Goal: Task Accomplishment & Management: Manage account settings

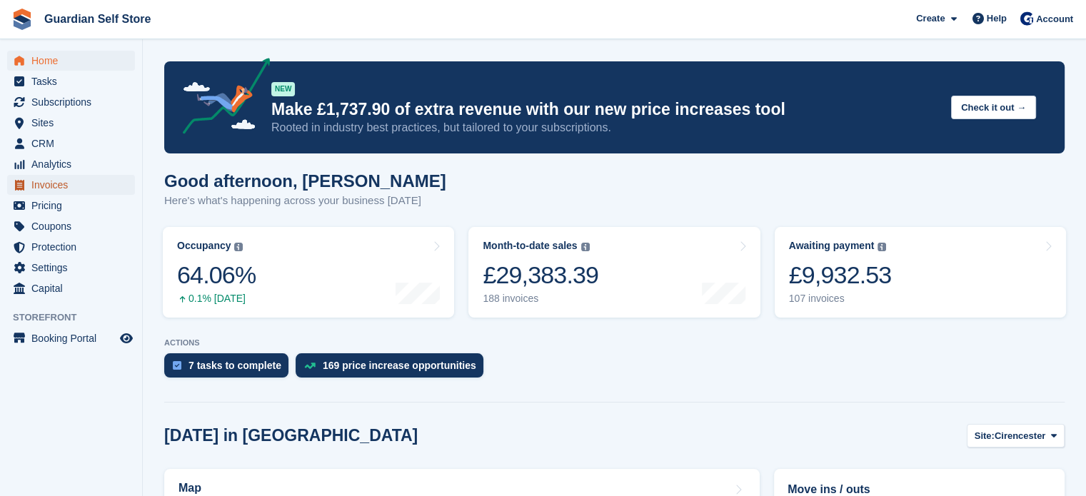
click at [86, 179] on span "Invoices" at bounding box center [74, 185] width 86 height 20
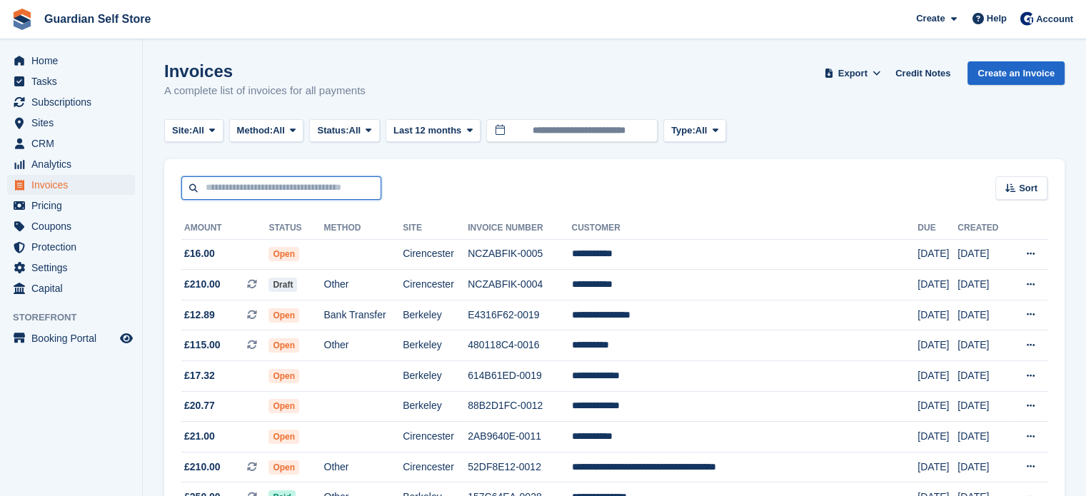
click at [289, 184] on input "text" at bounding box center [281, 188] width 200 height 24
type input "****"
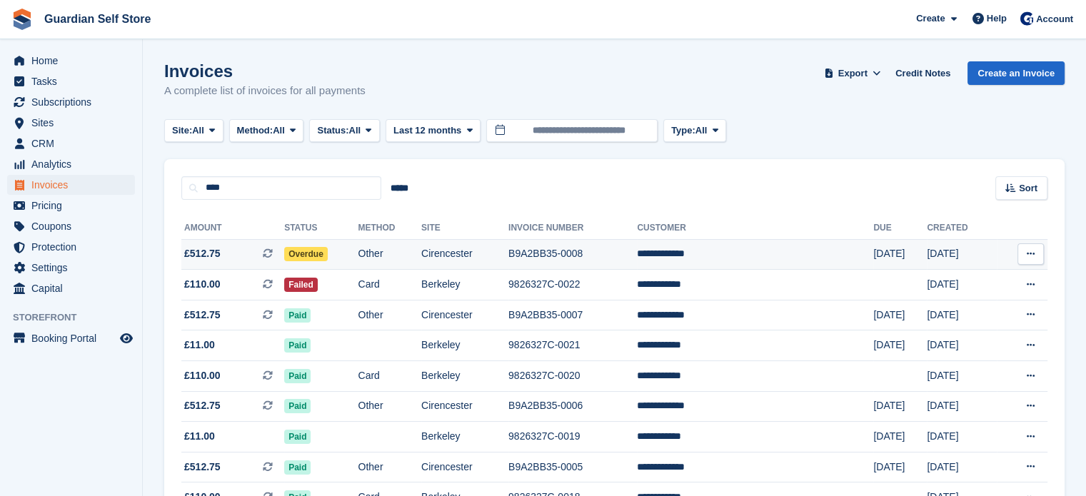
click at [233, 252] on span "£512.75 This is a recurring subscription invoice." at bounding box center [232, 253] width 103 height 15
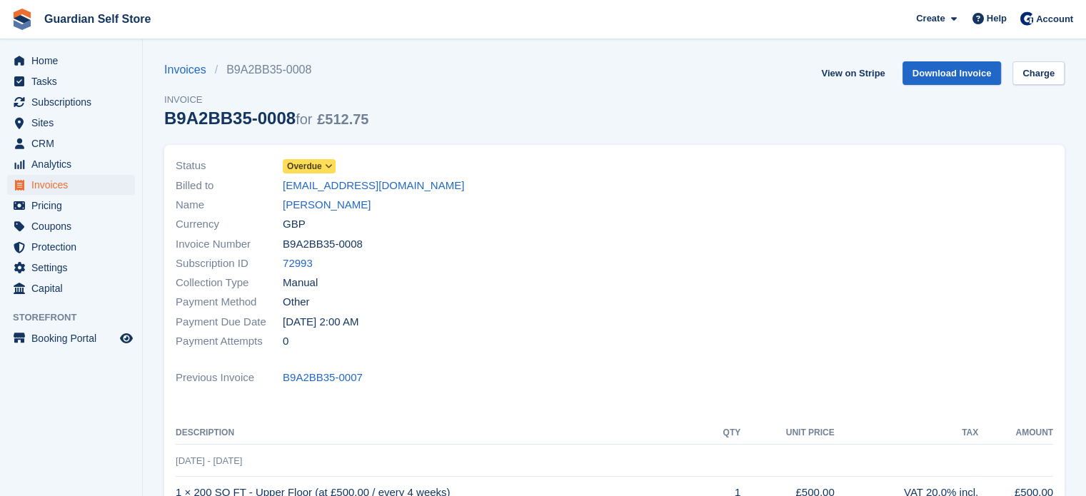
click at [332, 171] on span at bounding box center [328, 166] width 11 height 11
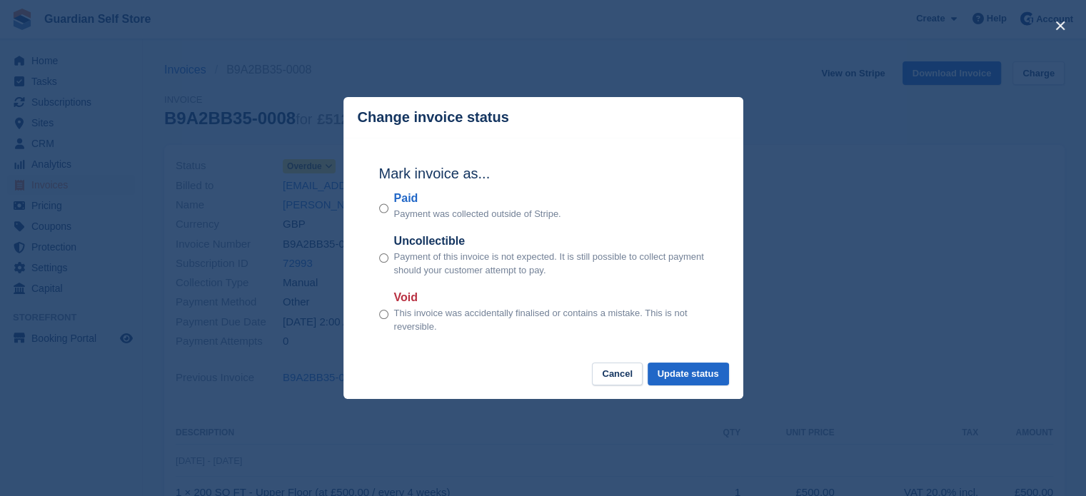
click at [404, 201] on label "Paid" at bounding box center [477, 198] width 167 height 17
click at [685, 366] on button "Update status" at bounding box center [688, 375] width 81 height 24
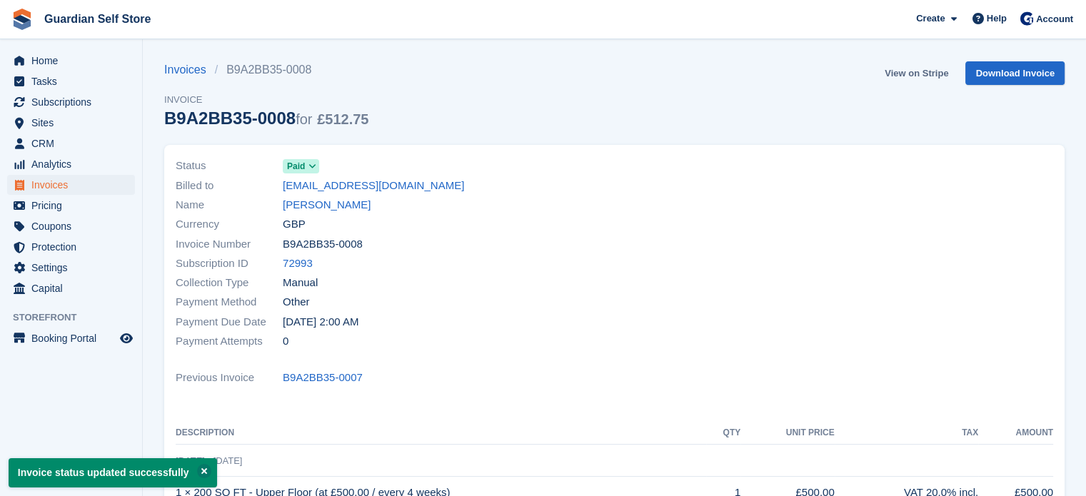
click at [909, 72] on link "View on Stripe" at bounding box center [916, 73] width 75 height 24
click at [52, 185] on span "Invoices" at bounding box center [74, 185] width 86 height 20
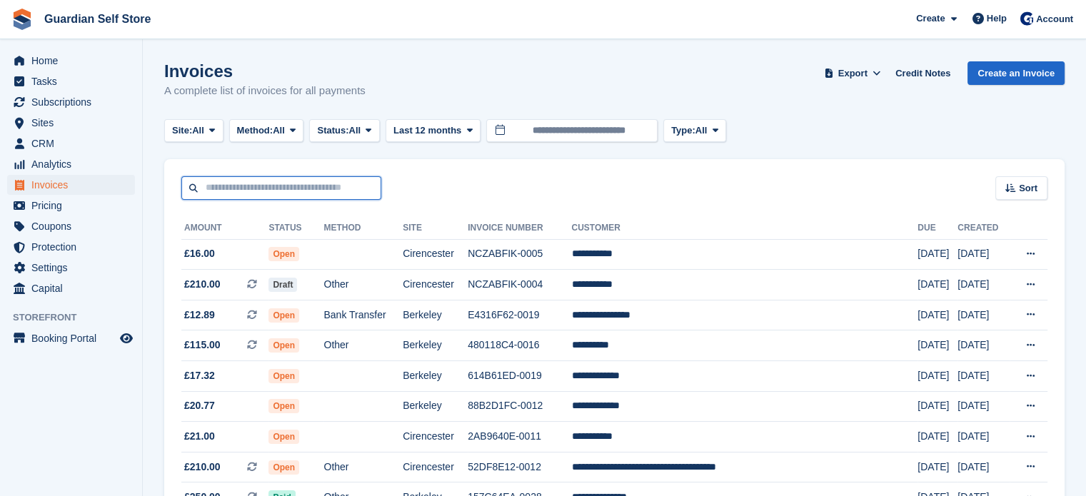
click at [271, 182] on input "text" at bounding box center [281, 188] width 200 height 24
type input "*****"
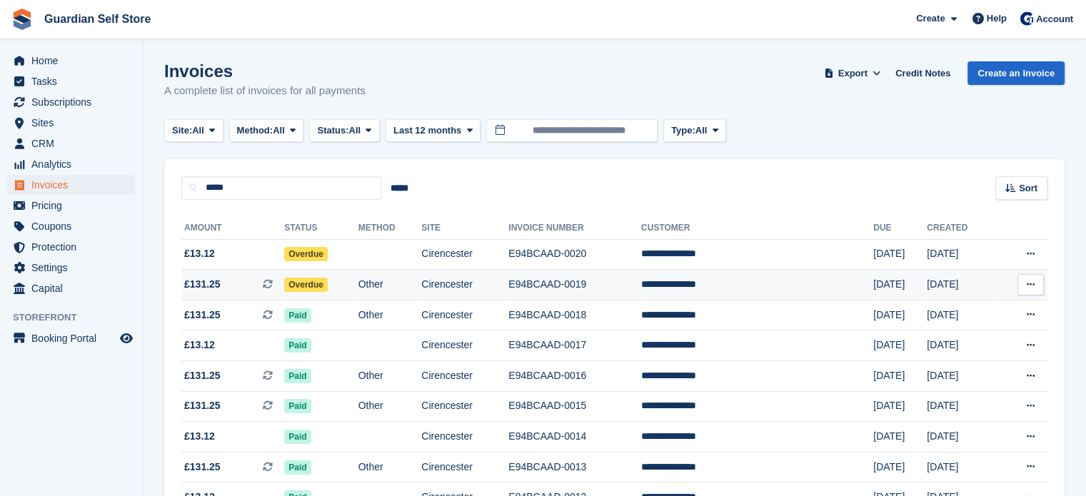
click at [228, 276] on td "£131.25 This is a recurring subscription invoice." at bounding box center [232, 285] width 103 height 31
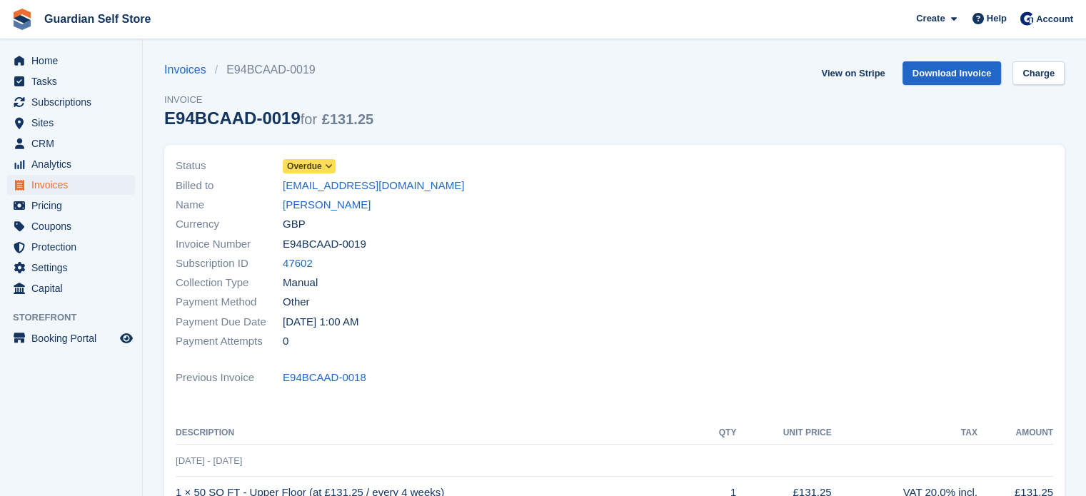
click at [308, 165] on span "Overdue" at bounding box center [304, 166] width 35 height 13
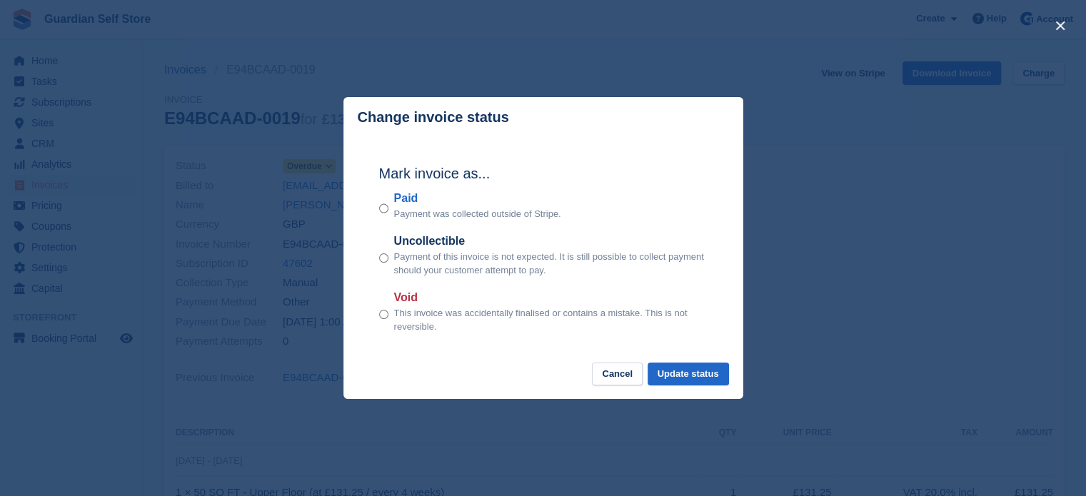
click at [413, 199] on label "Paid" at bounding box center [477, 198] width 167 height 17
click at [678, 376] on button "Update status" at bounding box center [688, 375] width 81 height 24
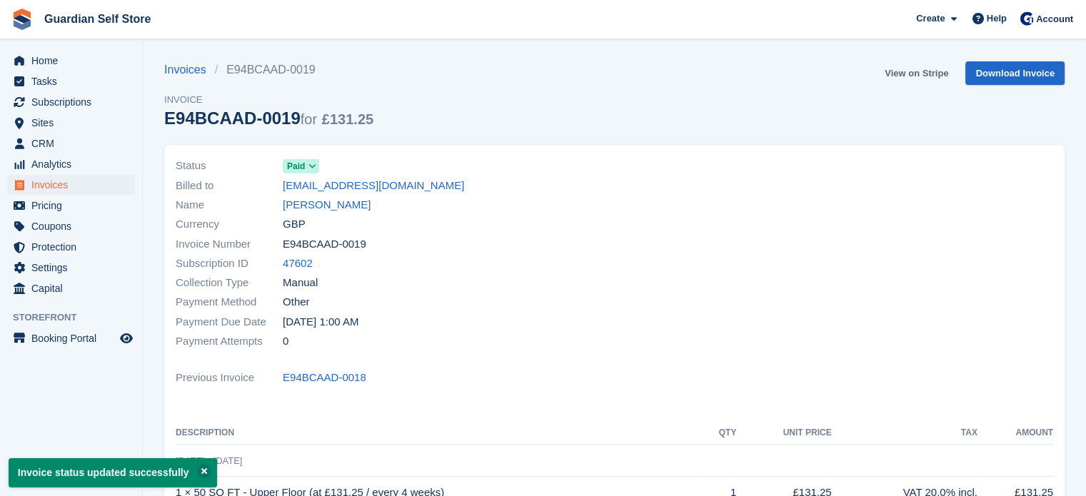
click at [903, 69] on link "View on Stripe" at bounding box center [916, 73] width 75 height 24
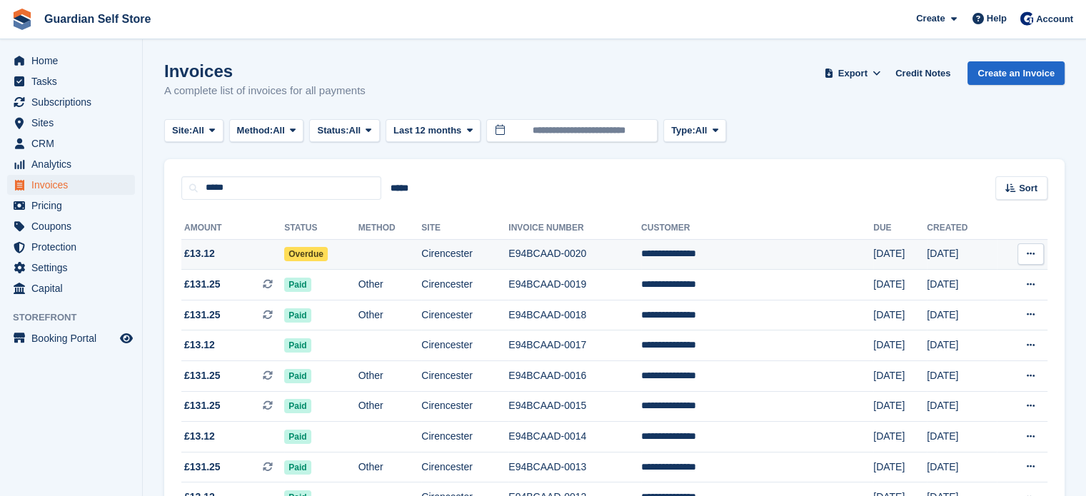
click at [246, 259] on span "£13.12" at bounding box center [232, 253] width 103 height 15
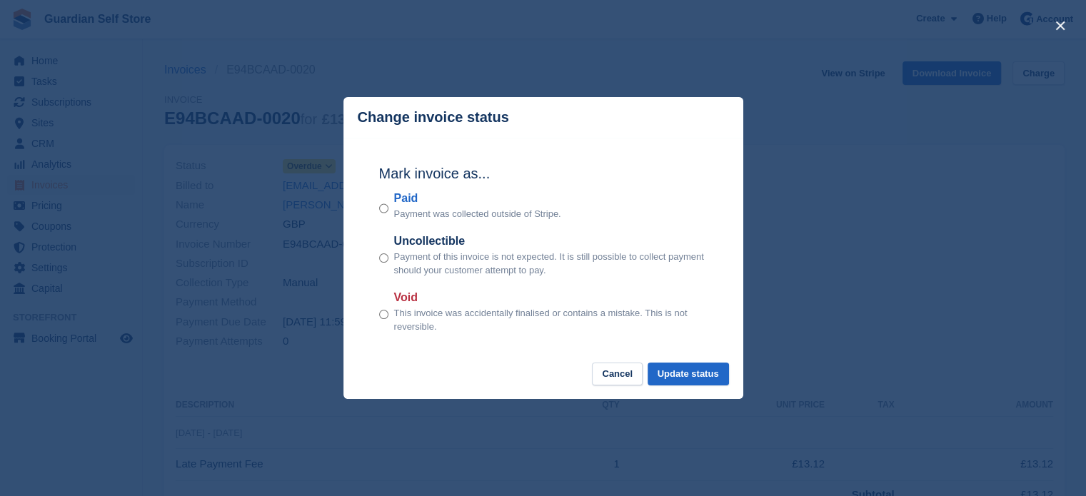
click at [406, 201] on label "Paid" at bounding box center [477, 198] width 167 height 17
click at [682, 371] on button "Update status" at bounding box center [688, 375] width 81 height 24
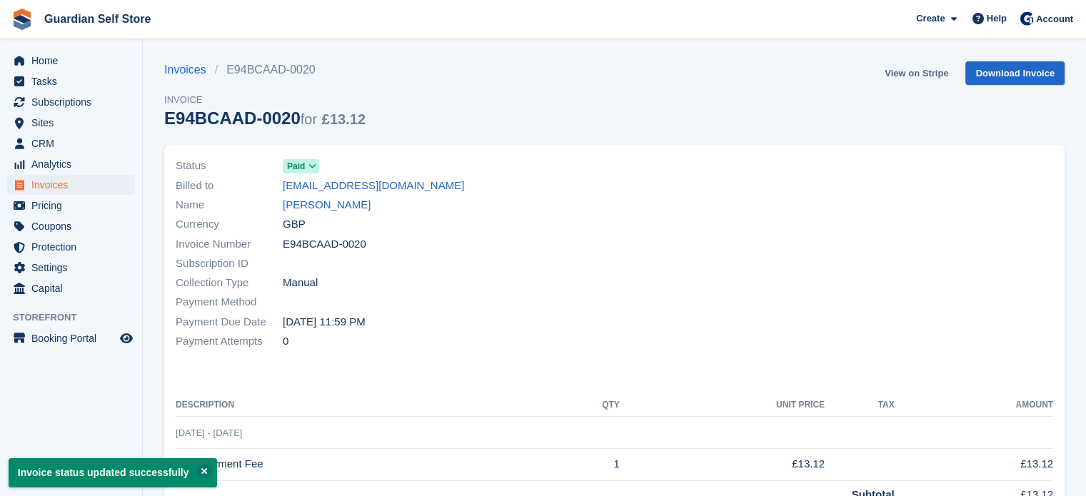
click at [905, 75] on link "View on Stripe" at bounding box center [916, 73] width 75 height 24
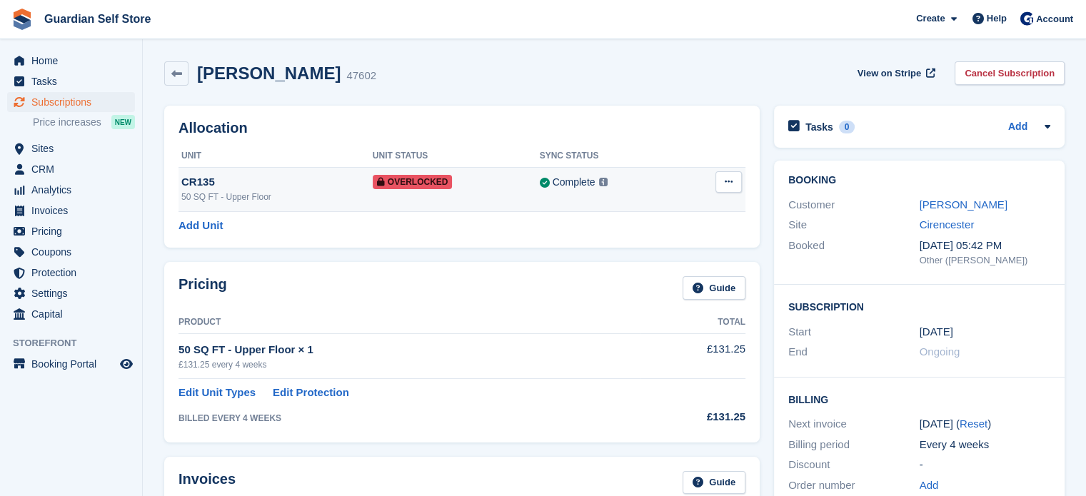
click at [731, 186] on icon at bounding box center [729, 181] width 8 height 9
click at [674, 211] on p "Remove Overlock" at bounding box center [673, 210] width 124 height 19
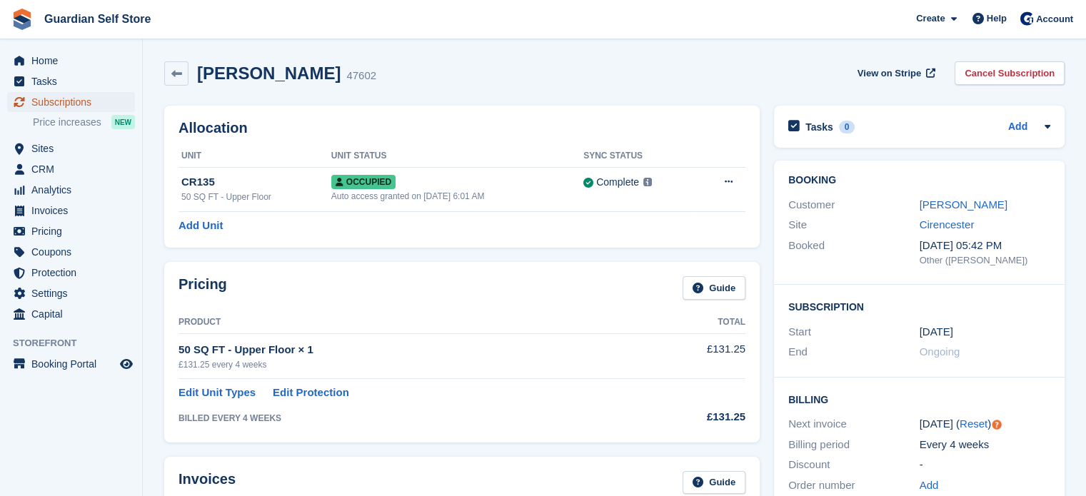
click at [67, 104] on span "Subscriptions" at bounding box center [74, 102] width 86 height 20
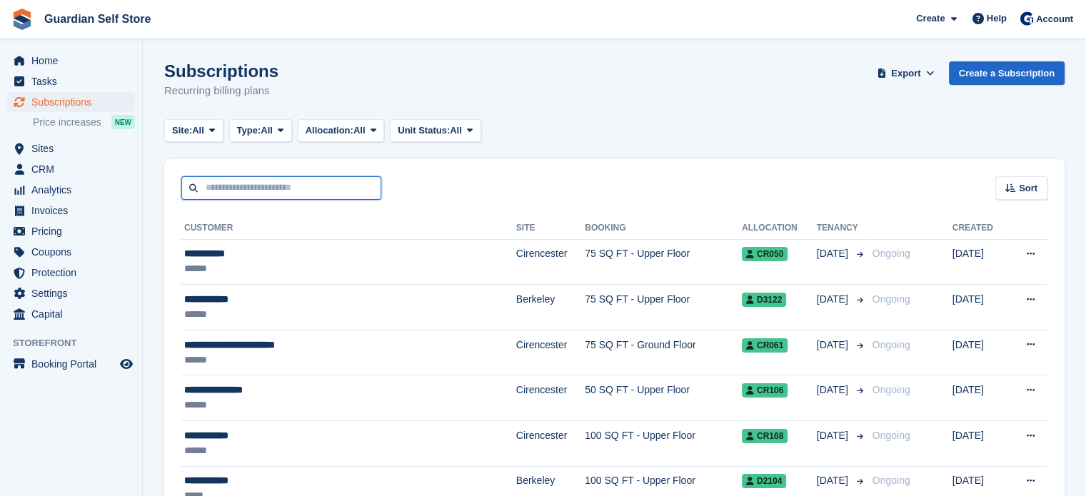
click at [271, 186] on input "text" at bounding box center [281, 188] width 200 height 24
type input "****"
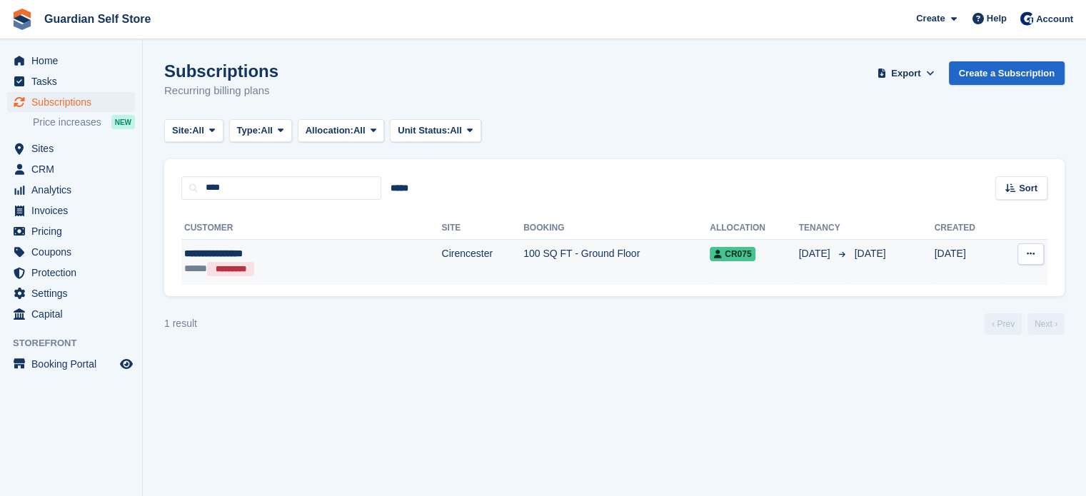
click at [293, 250] on div "**********" at bounding box center [264, 253] width 160 height 15
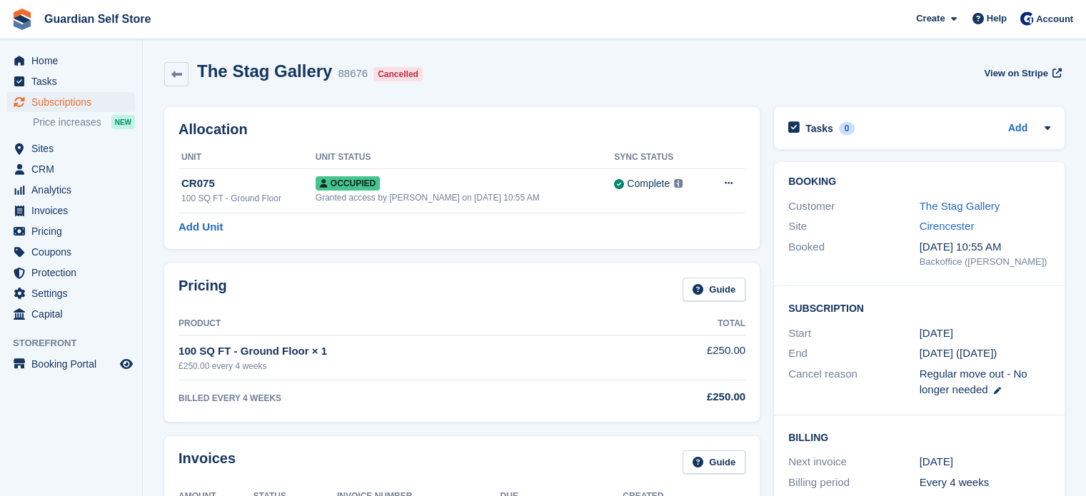
click at [728, 189] on button at bounding box center [728, 183] width 26 height 21
click at [644, 248] on p "Deallocate" at bounding box center [673, 242] width 124 height 19
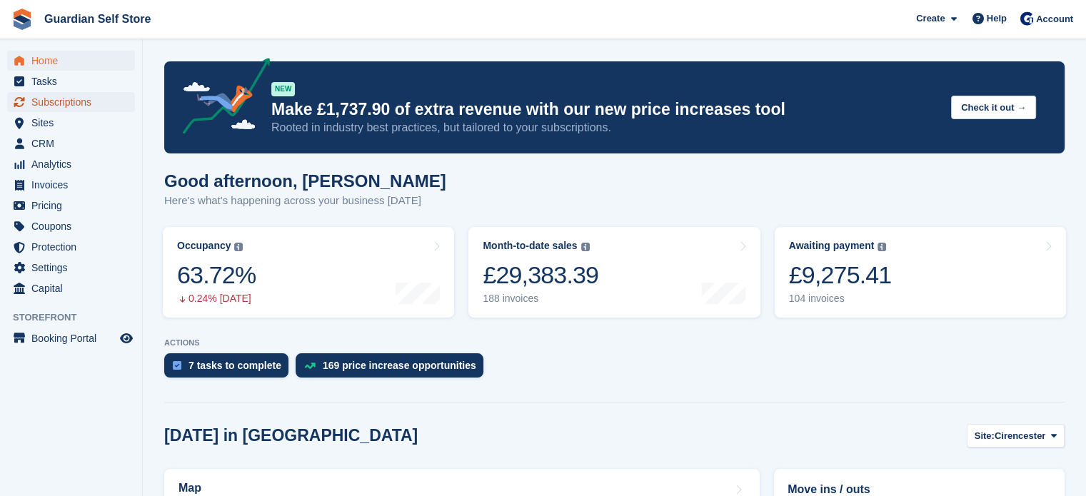
click at [46, 106] on span "Subscriptions" at bounding box center [74, 102] width 86 height 20
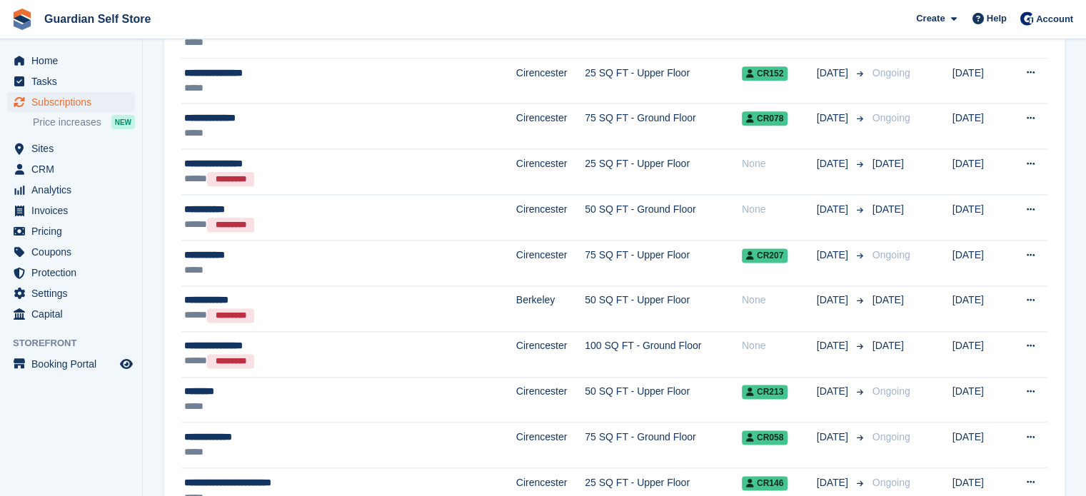
scroll to position [1818, 0]
